Goal: Navigation & Orientation: Find specific page/section

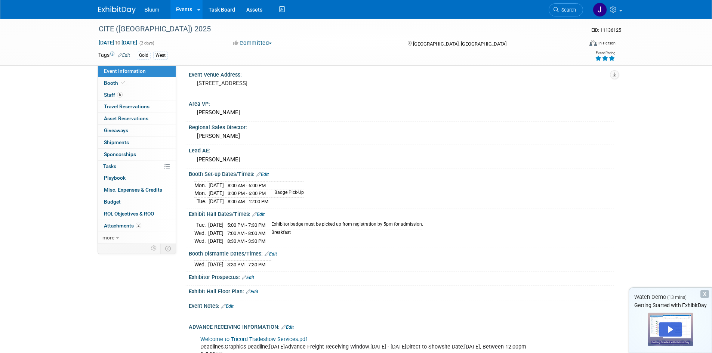
click at [181, 11] on link "Events" at bounding box center [184, 9] width 27 height 19
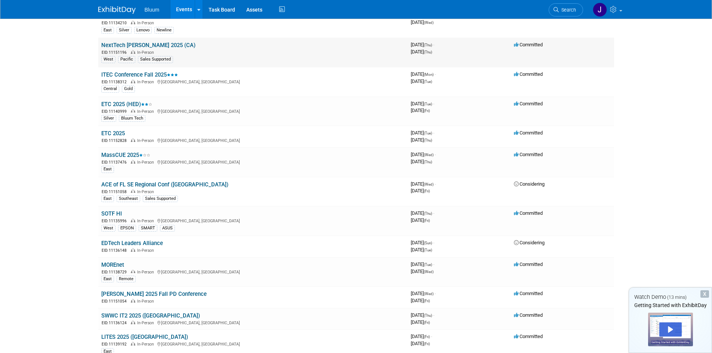
scroll to position [112, 0]
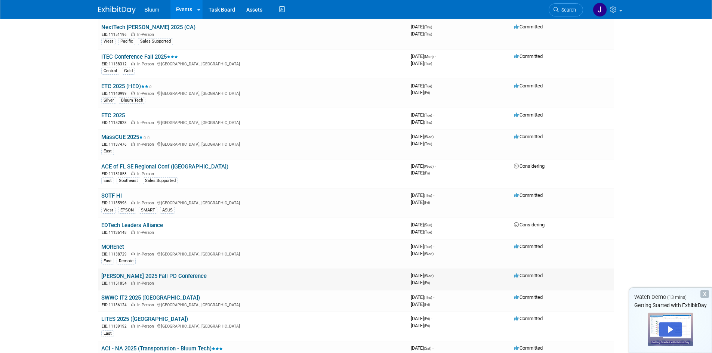
click at [172, 274] on link "SCATA 2025 Fall PD Conference" at bounding box center [153, 276] width 105 height 7
click at [123, 320] on link "LITES 2025 (NY)" at bounding box center [144, 319] width 87 height 7
